Goal: Task Accomplishment & Management: Complete application form

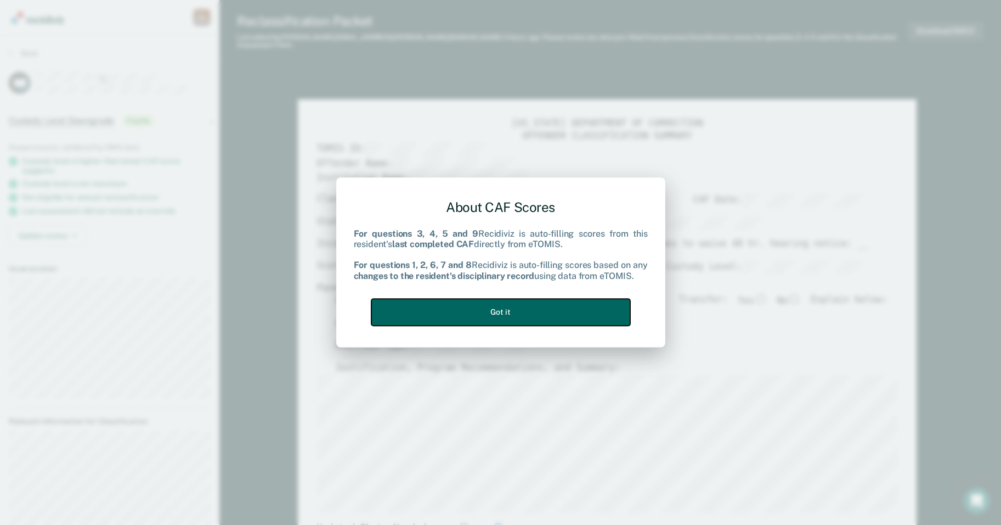
click at [473, 312] on button "Got it" at bounding box center [500, 311] width 259 height 27
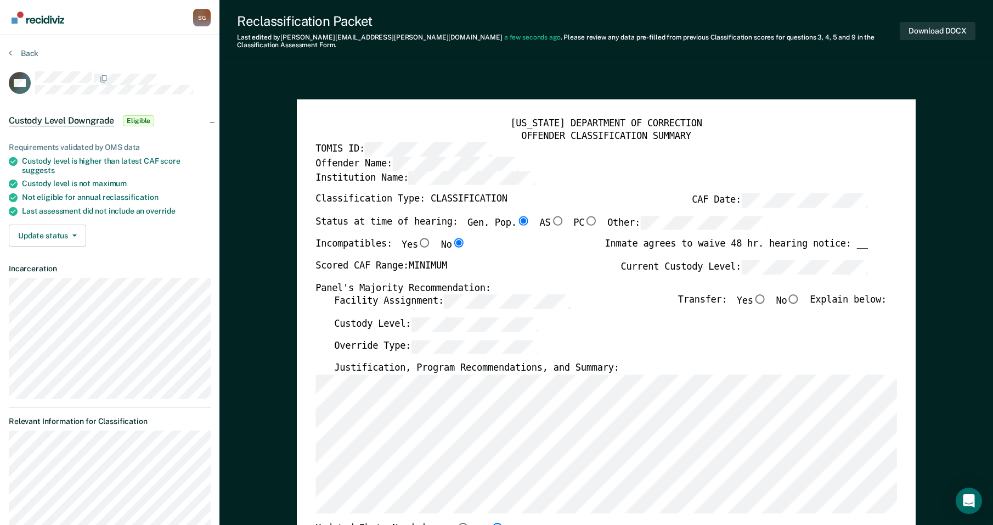
click at [473, 294] on input "No" at bounding box center [794, 298] width 14 height 9
type textarea "x"
radio input "true"
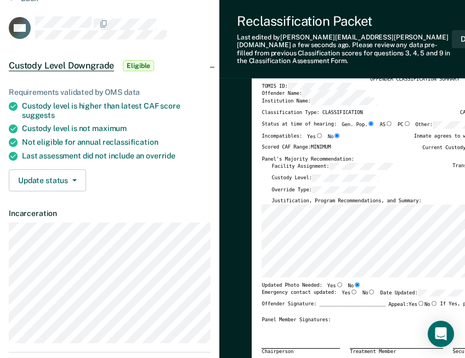
scroll to position [110, 0]
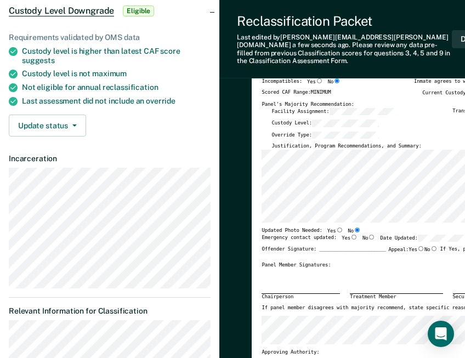
click at [351, 235] on input "Yes" at bounding box center [354, 237] width 7 height 5
type textarea "x"
radio input "true"
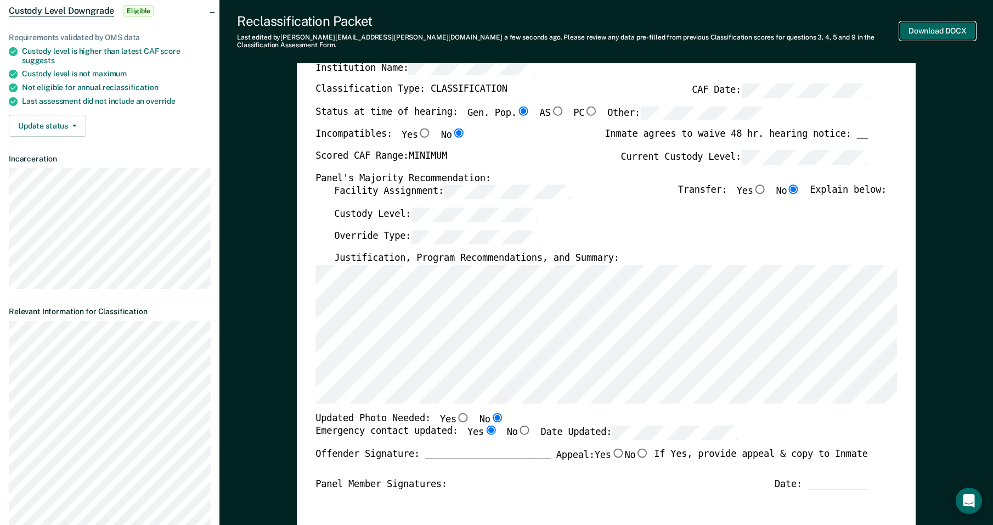
click at [473, 27] on button "Download DOCX" at bounding box center [938, 31] width 76 height 18
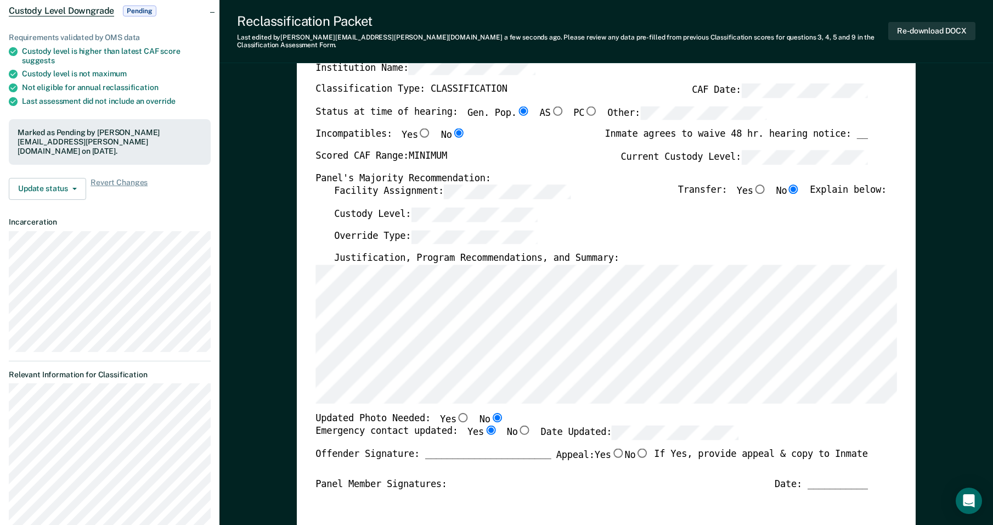
type textarea "x"
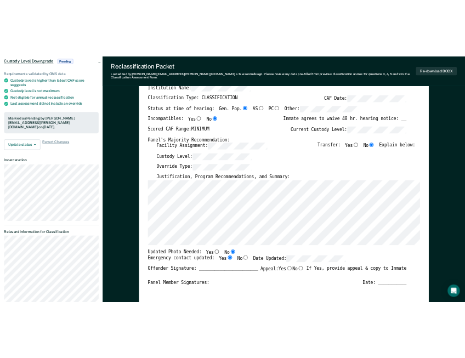
scroll to position [0, 0]
